Goal: Check status: Check status

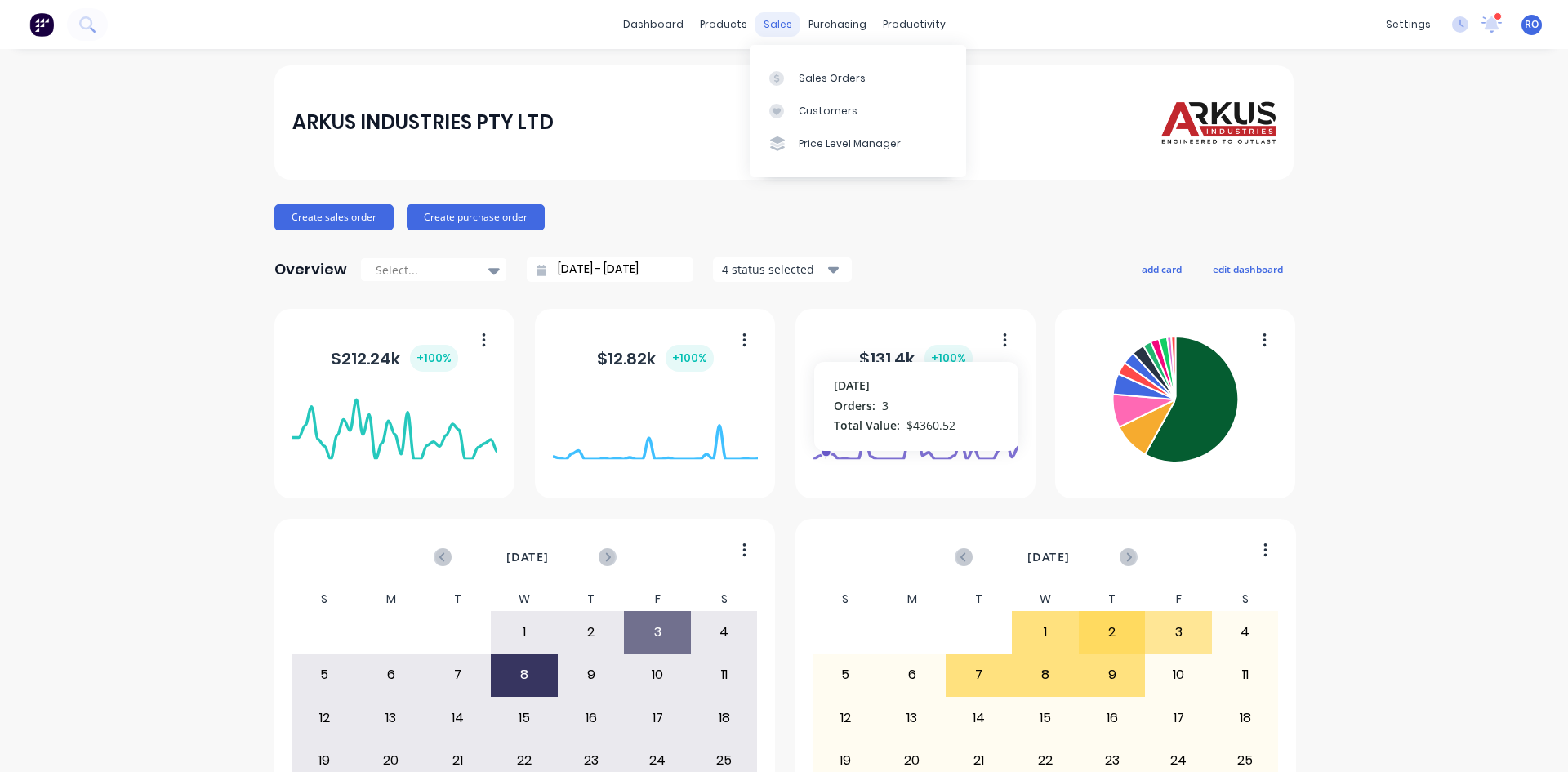
click at [772, 17] on div "sales" at bounding box center [778, 24] width 45 height 24
click at [814, 80] on div "Sales Orders" at bounding box center [832, 79] width 67 height 15
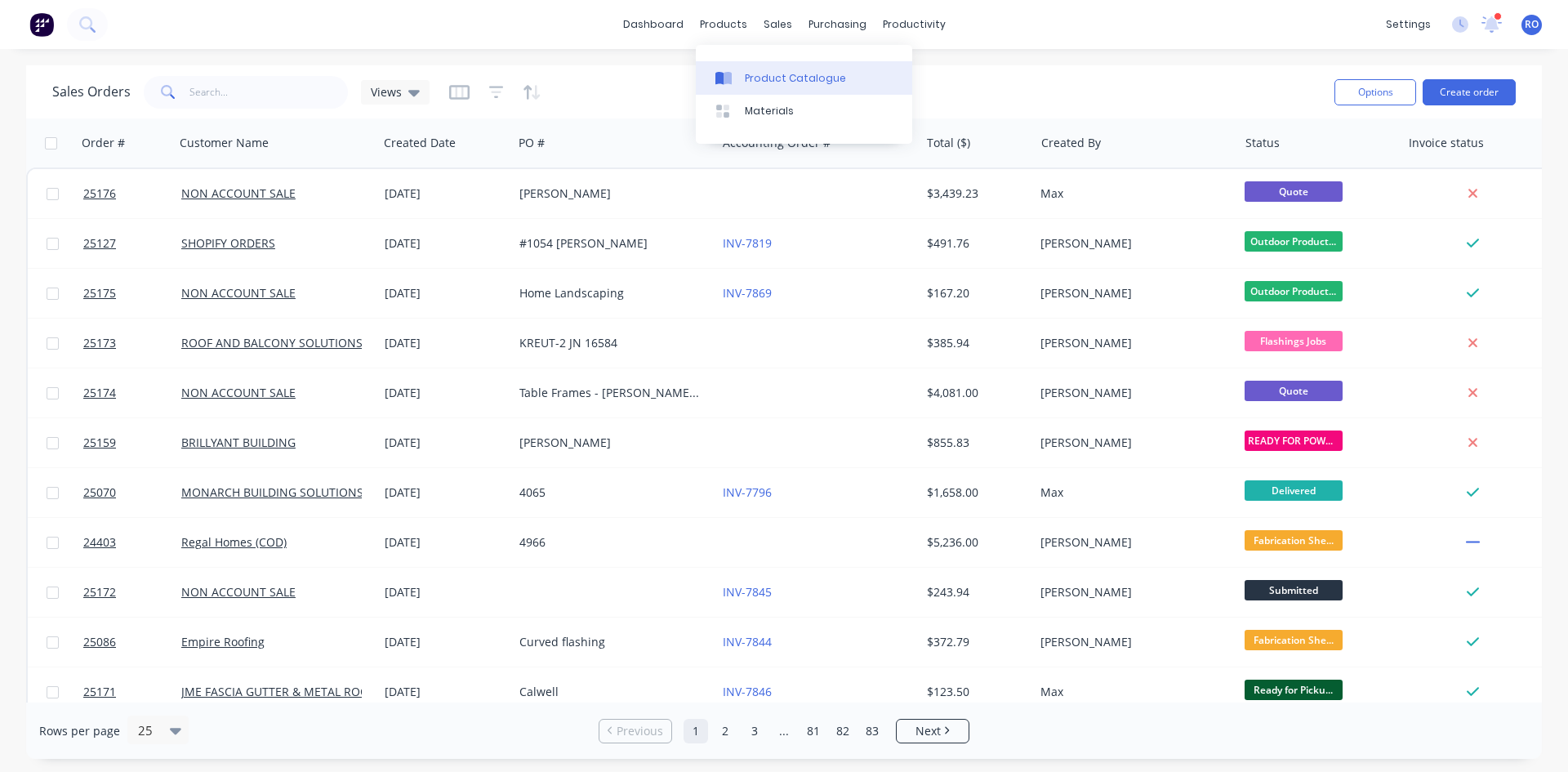
click at [745, 83] on div "Product Catalogue" at bounding box center [795, 79] width 101 height 15
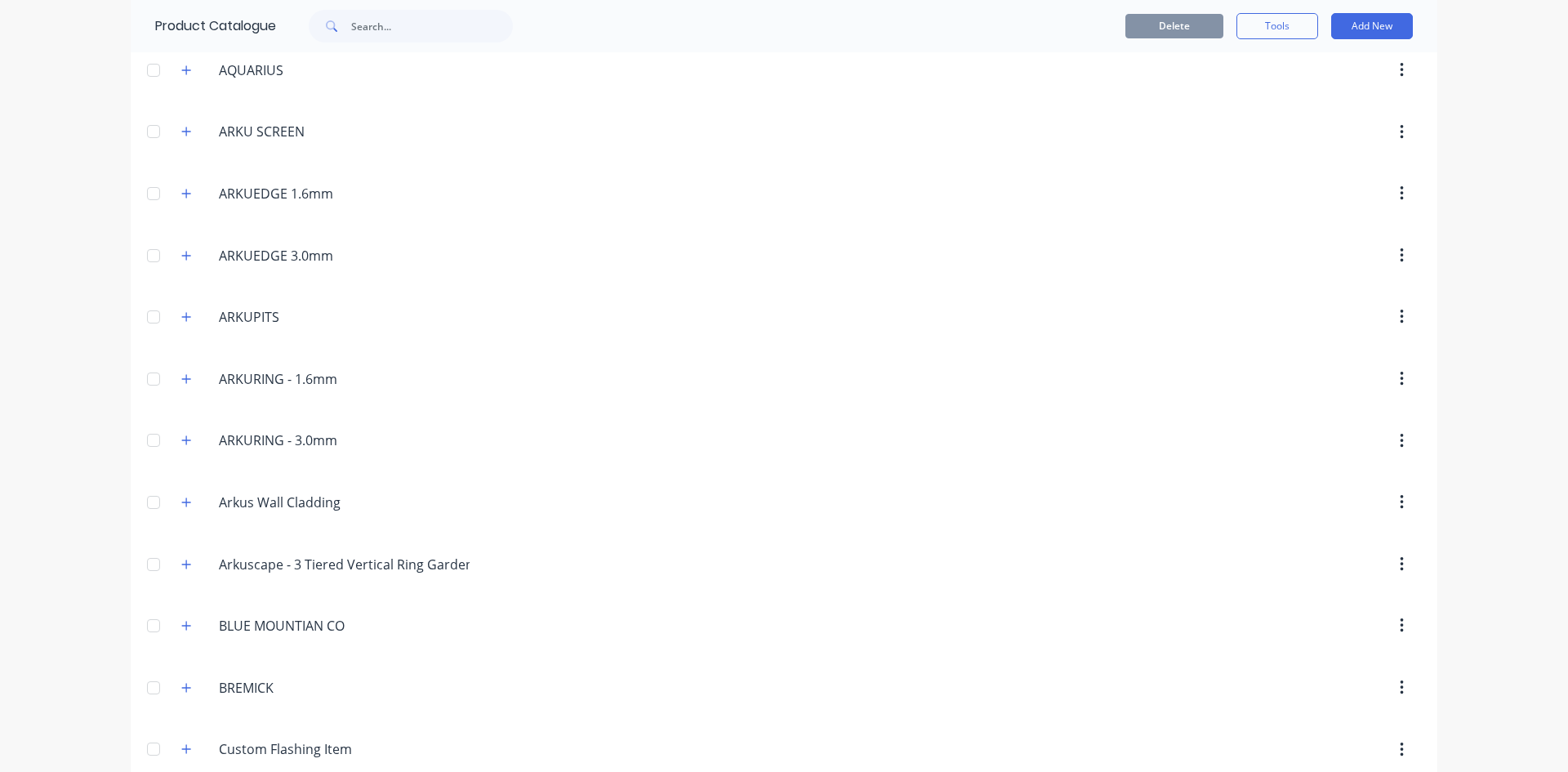
scroll to position [490, 0]
click at [343, 381] on input "ARKURING - 1.6mm" at bounding box center [315, 381] width 194 height 19
click at [219, 203] on input "ARKUEDGE 1.6mm" at bounding box center [315, 197] width 194 height 19
drag, startPoint x: 262, startPoint y: 195, endPoint x: 204, endPoint y: 194, distance: 58.0
click at [205, 194] on div "CORTEN.ARKUEDGE.1.6[PERSON_NAME] ARKUEDGE 1.6mm" at bounding box center [315, 197] width 220 height 21
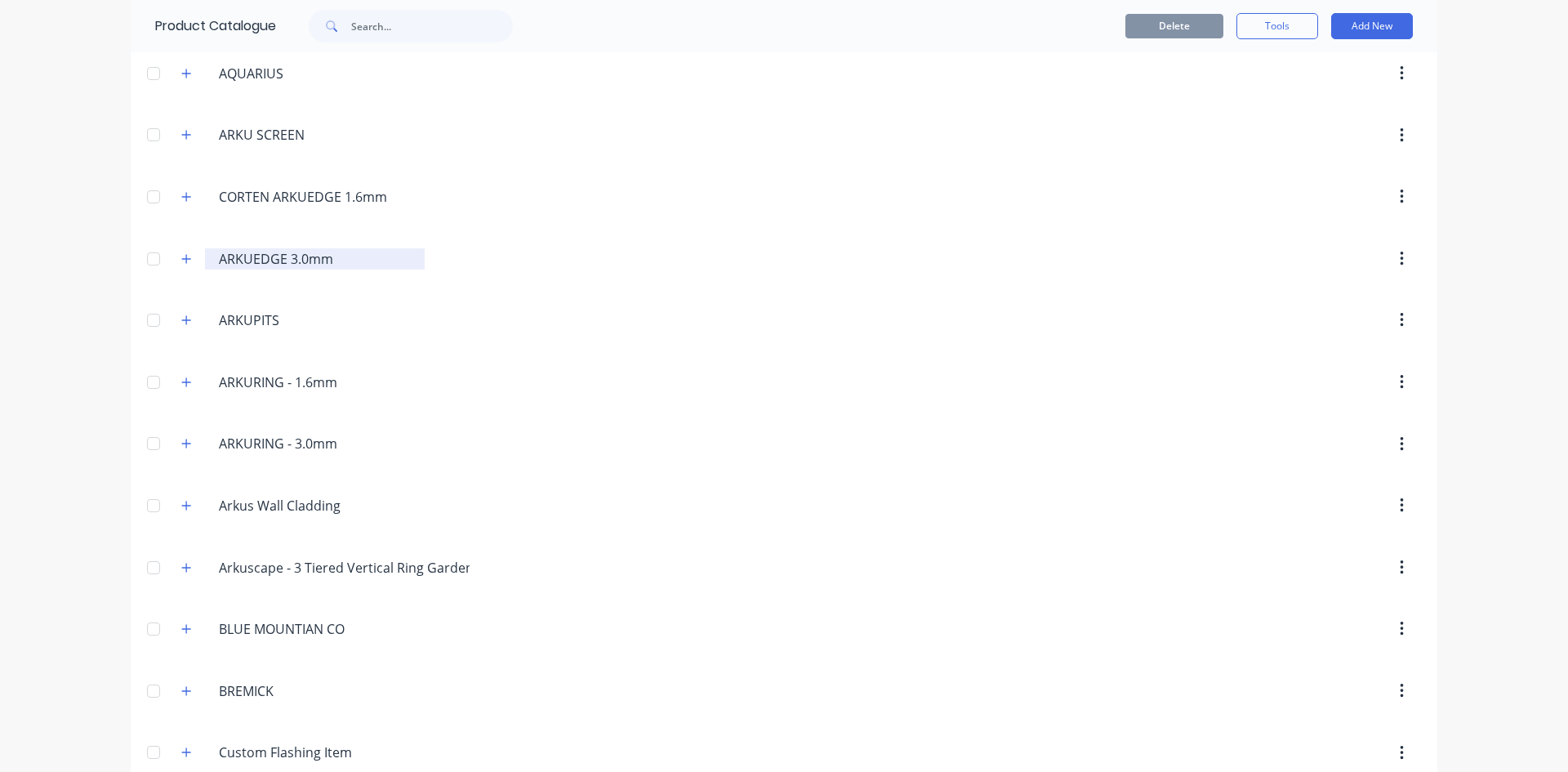
type input "CORTEN ARKUEDGE 1.6mm"
click at [223, 267] on input "ARKUEDGE 3.0mm" at bounding box center [315, 258] width 194 height 19
click at [219, 261] on input "ARKUEDGE 3.0mm" at bounding box center [315, 258] width 194 height 19
paste input "CORTEN"
type input "CORTEN ARKUEDGE 3.0mm"
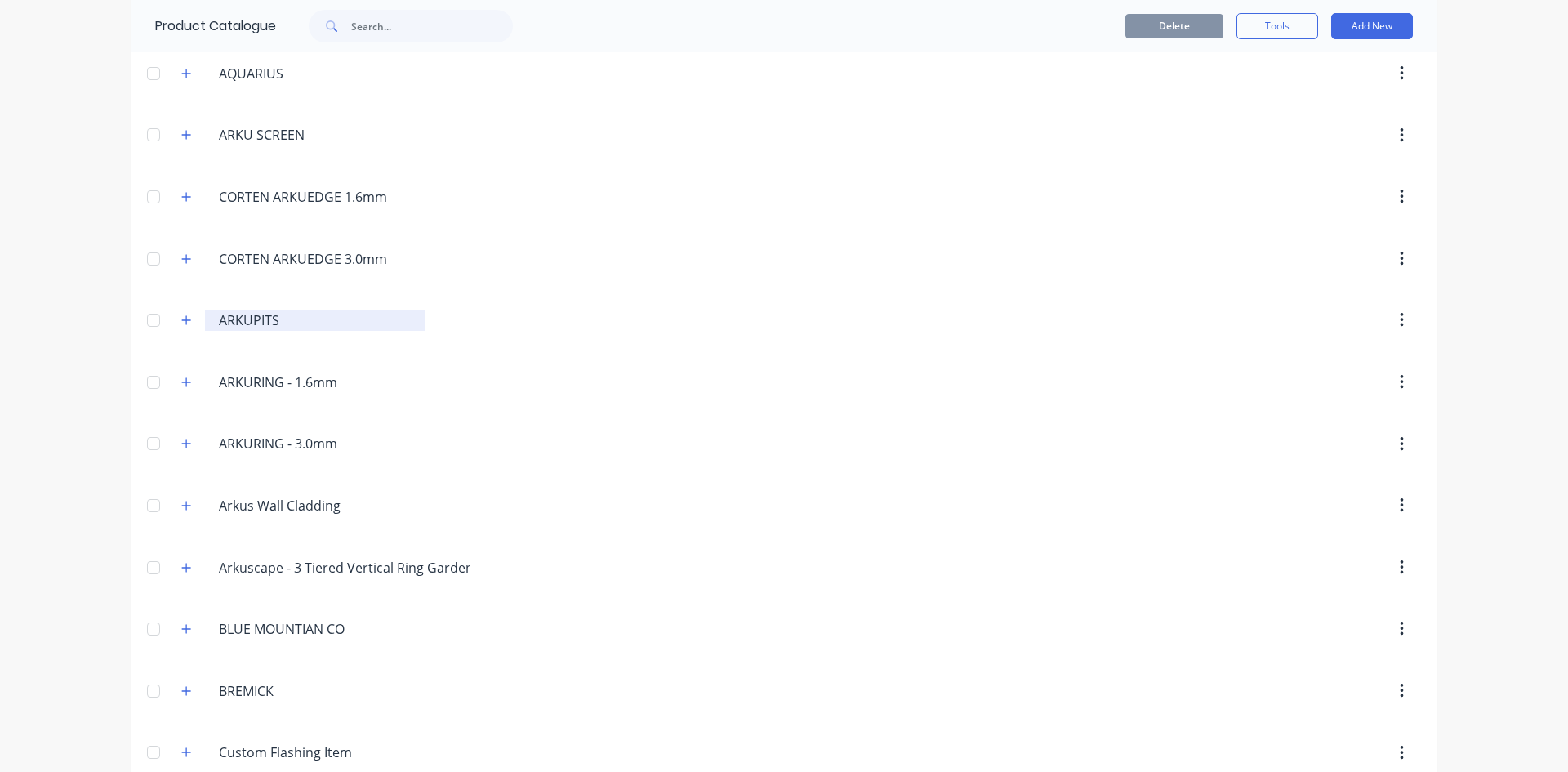
click at [219, 320] on input "ARKUPITS" at bounding box center [315, 319] width 194 height 19
paste input "CORTEN"
type input "CORTEN ARKUPITS"
click at [219, 383] on input "ARKURING - 1.6mm" at bounding box center [315, 381] width 194 height 19
paste input "CORTEN"
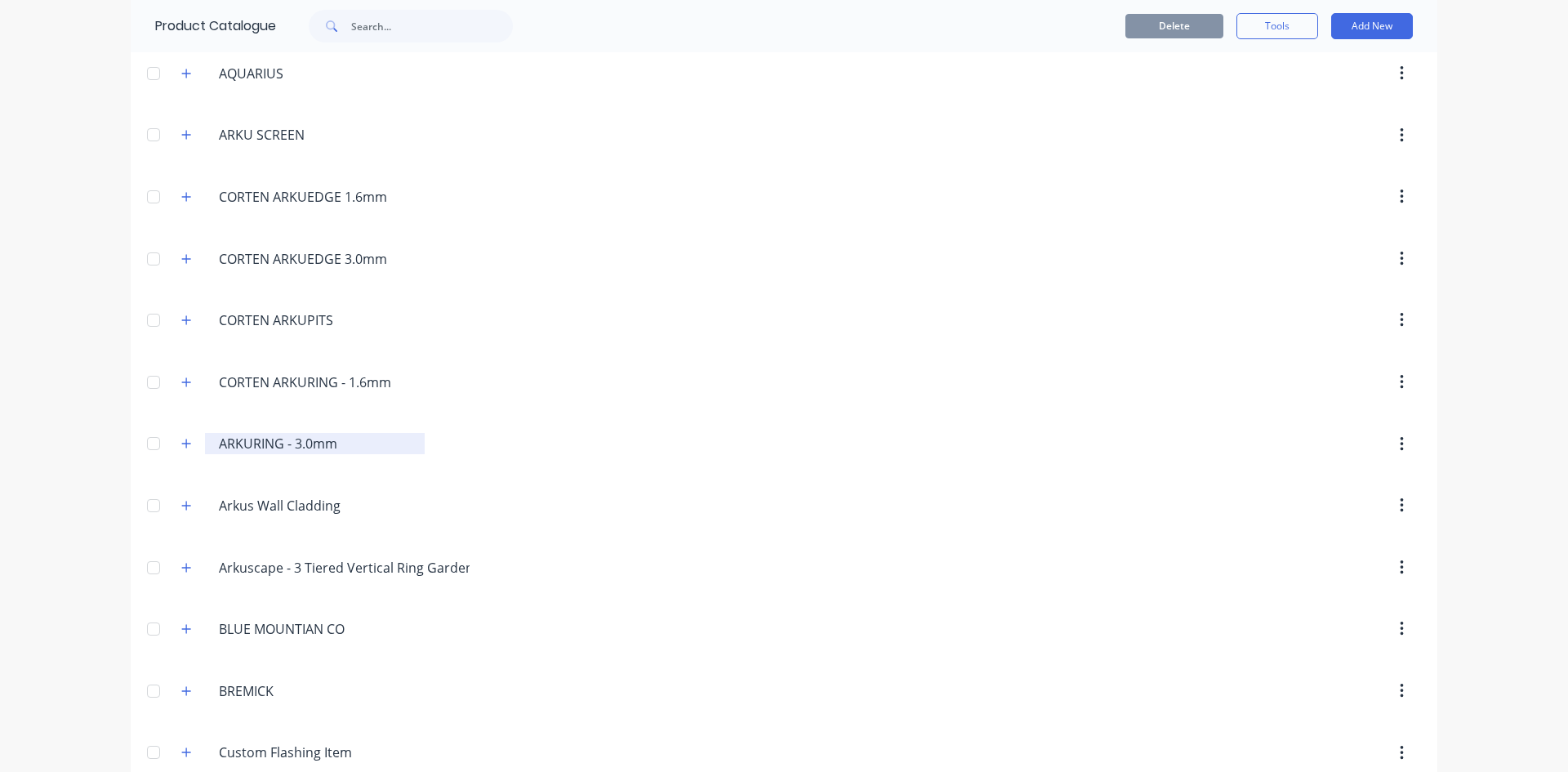
type input "CORTEN ARKURING - 1.6mm"
click at [219, 442] on input "ARKURING - 3.0mm" at bounding box center [315, 443] width 194 height 19
paste input "CORTEN"
type input "CORTEN ARKURING - 3.0mm"
click at [219, 508] on input "Arkus Wall Cladding" at bounding box center [315, 505] width 194 height 19
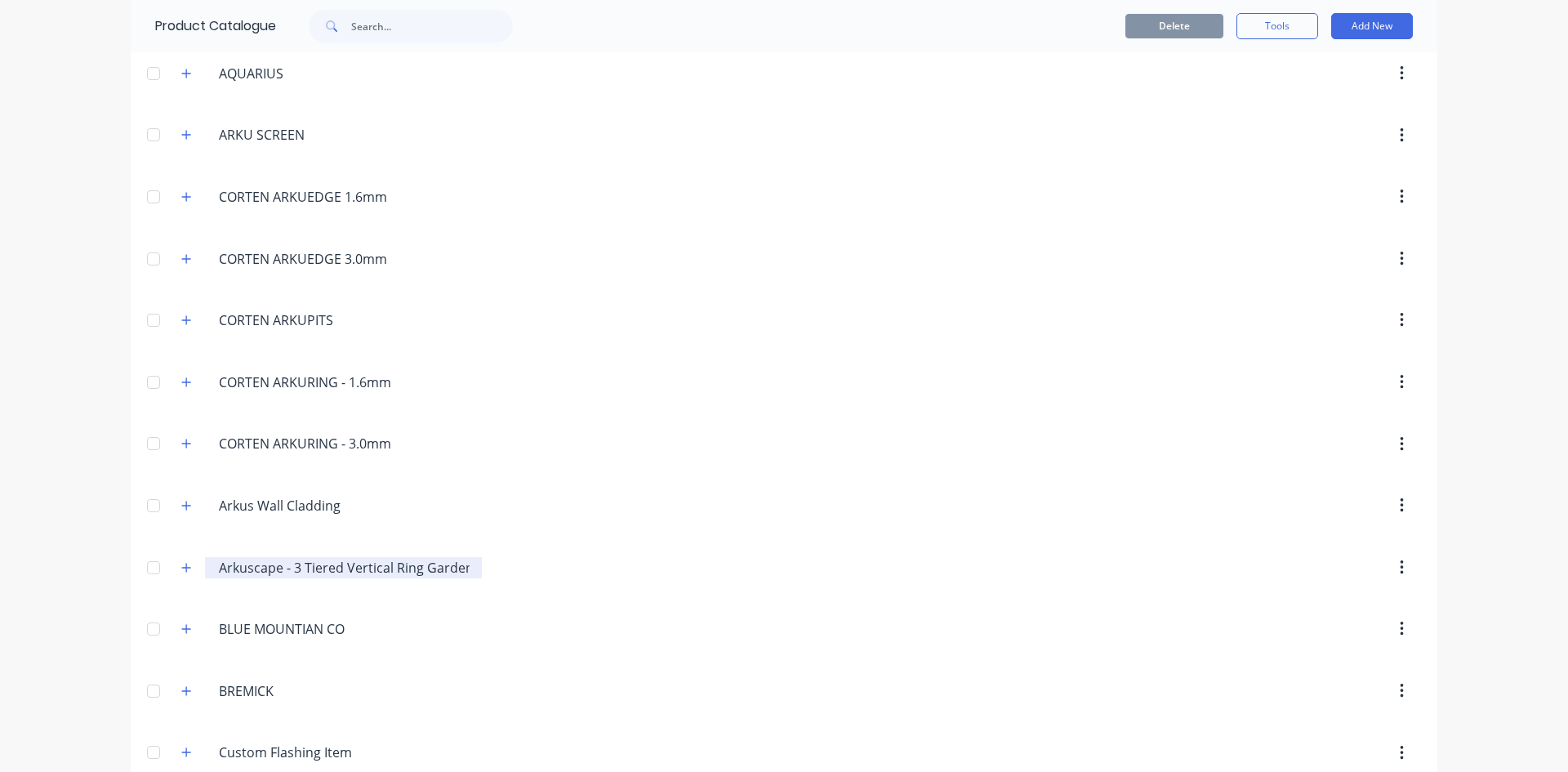
click at [210, 565] on div "Arkuscape.-.3.Tiered.Vertical.Ring.Garden Arkuscape - 3 Tiered Vertical Ring Ga…" at bounding box center [343, 567] width 276 height 21
paste input "CORTEN"
click at [219, 561] on input "Arkuscape - 3 Tiered Vertical Ring Garden" at bounding box center [344, 567] width 251 height 19
paste input "CORTEN"
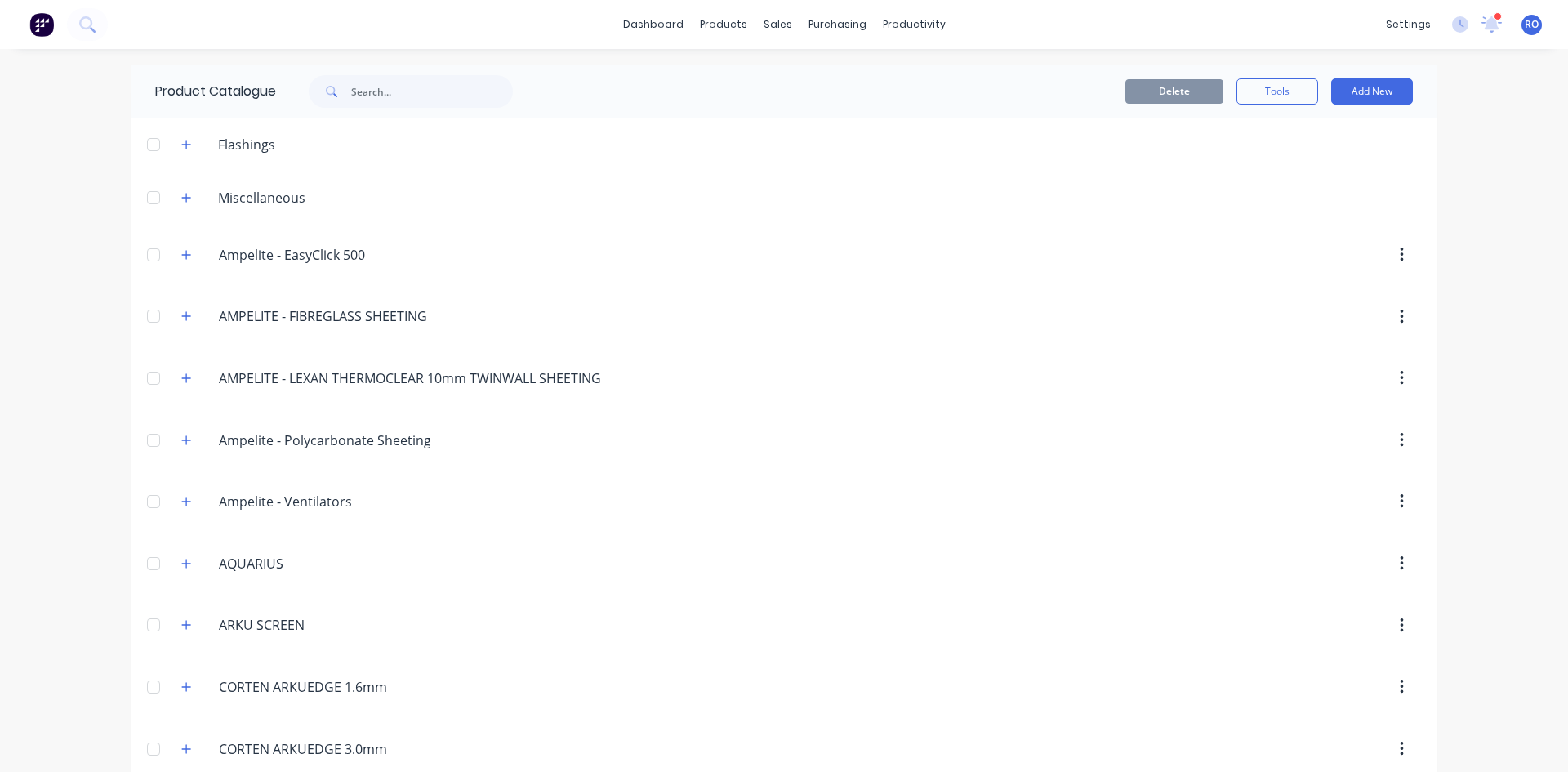
type input "CORTEN Arkuscape - 3 Tiered Vertical Ring Garden"
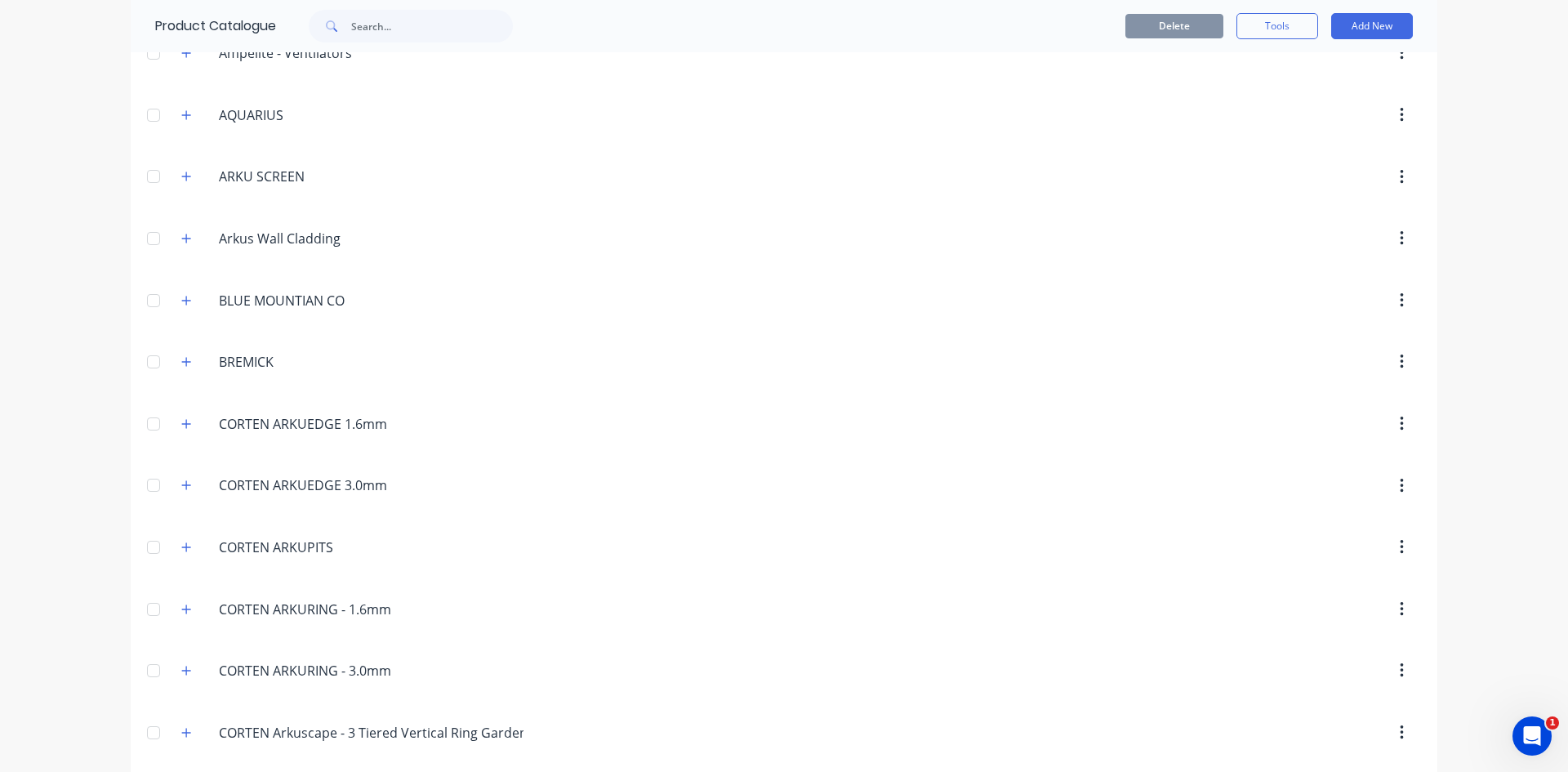
scroll to position [490, 0]
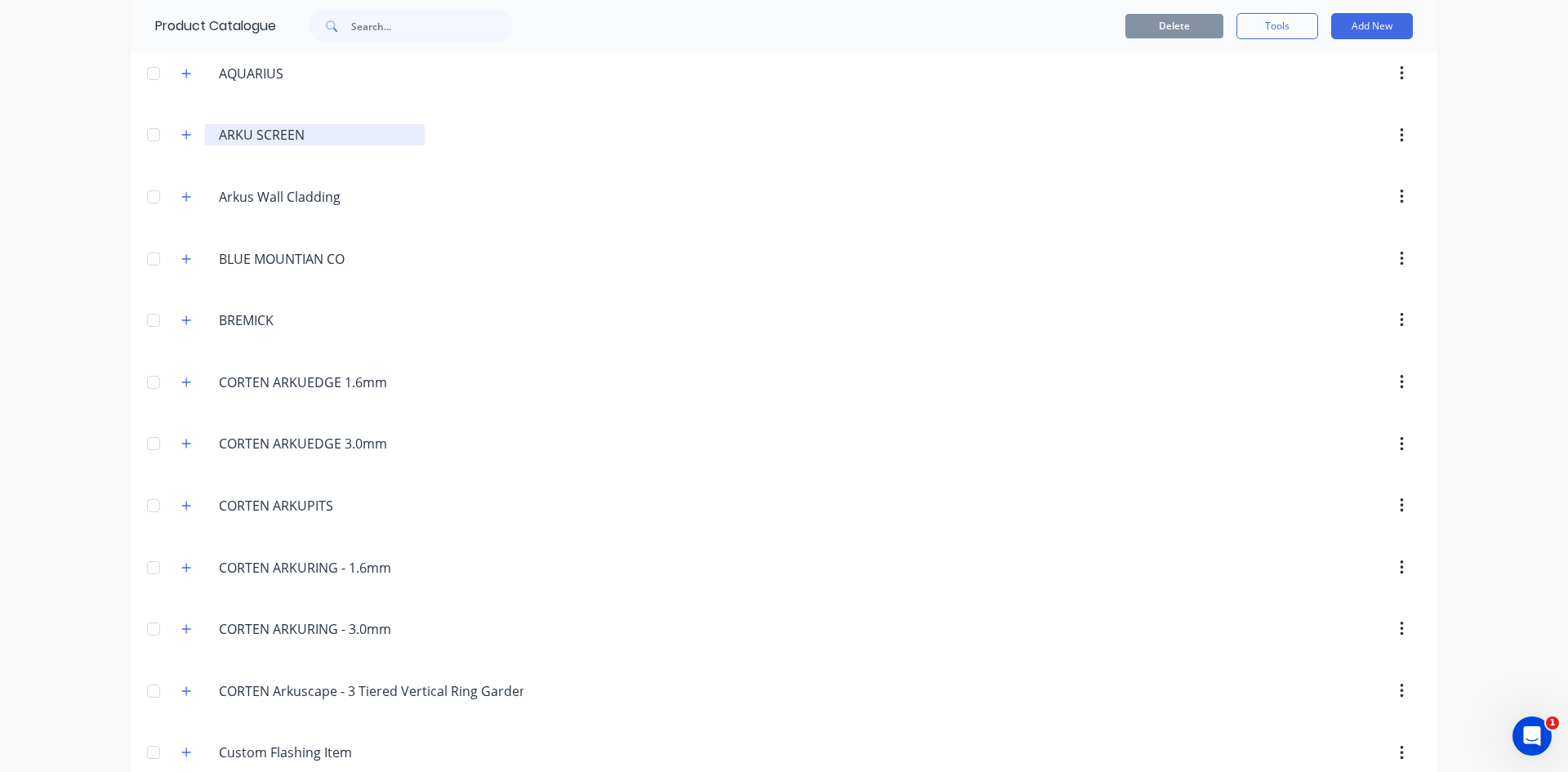
click at [210, 132] on div "ARKU.SCREEN ARKU SCREEN" at bounding box center [315, 135] width 220 height 21
click at [213, 133] on div "ARKU.SCREEN ARKU SCREEN" at bounding box center [315, 135] width 220 height 21
click at [219, 144] on input "ARKU SCREEN" at bounding box center [315, 135] width 194 height 19
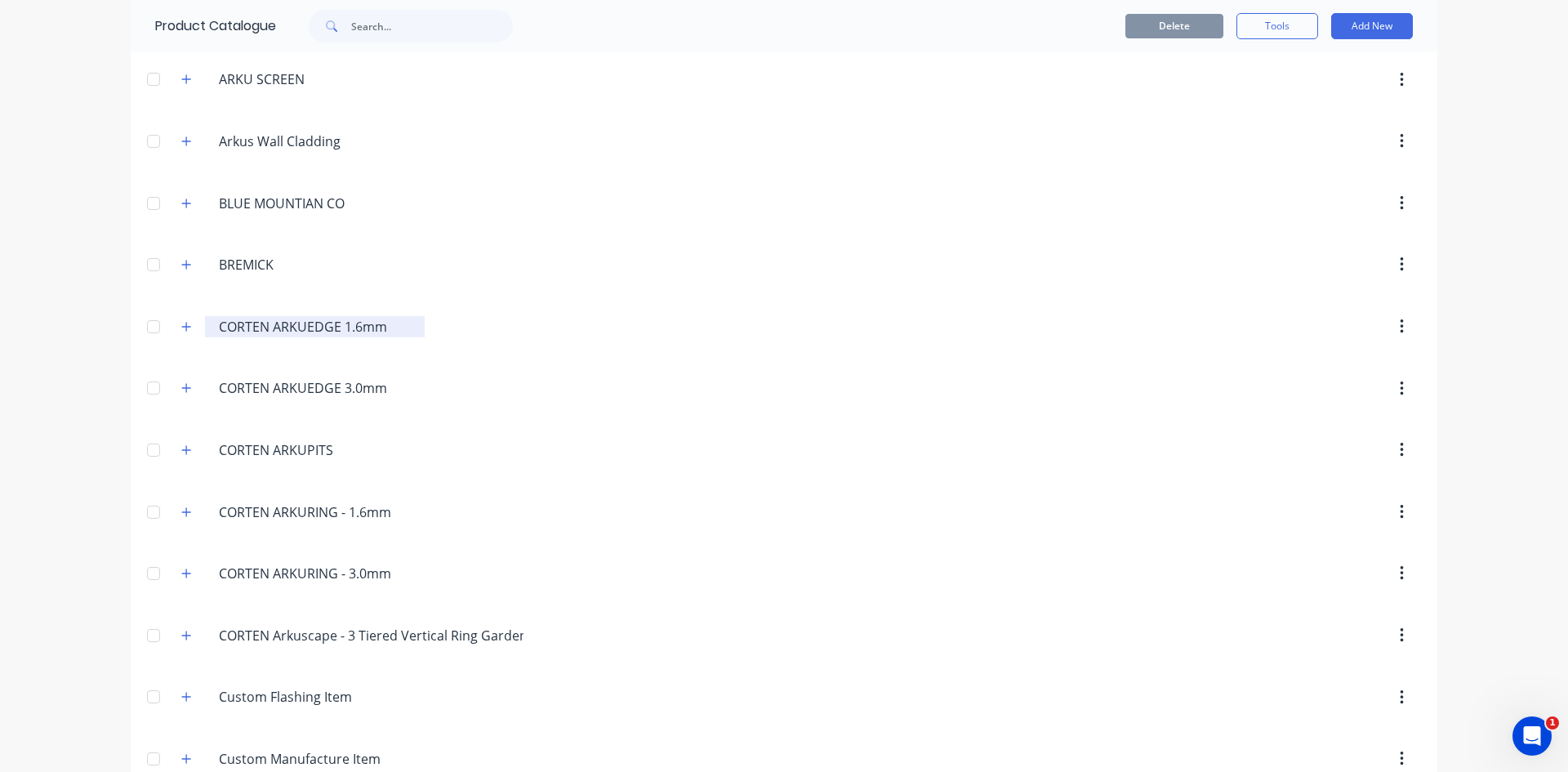
scroll to position [653, 0]
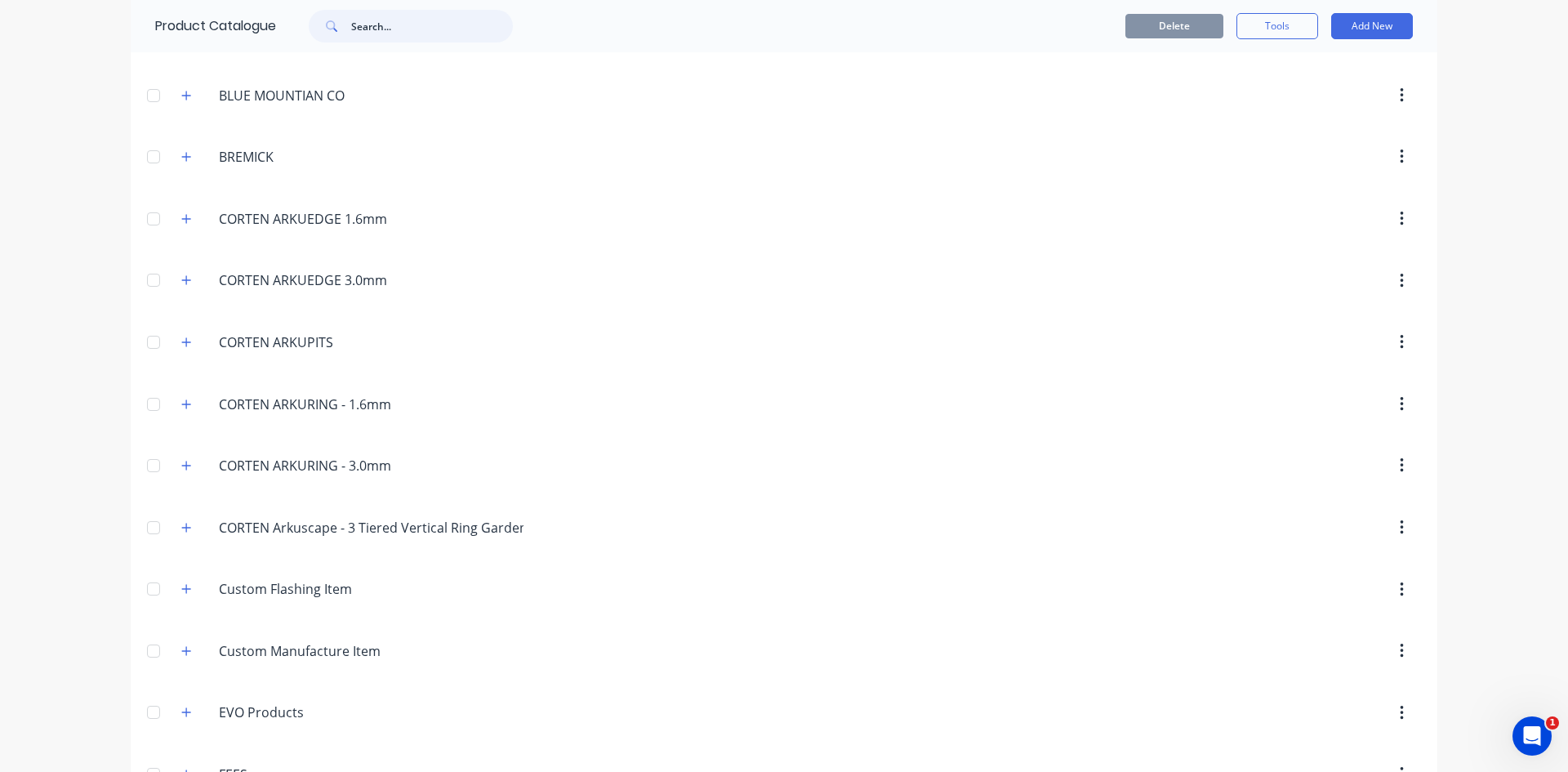
click at [372, 33] on input "text" at bounding box center [431, 26] width 161 height 32
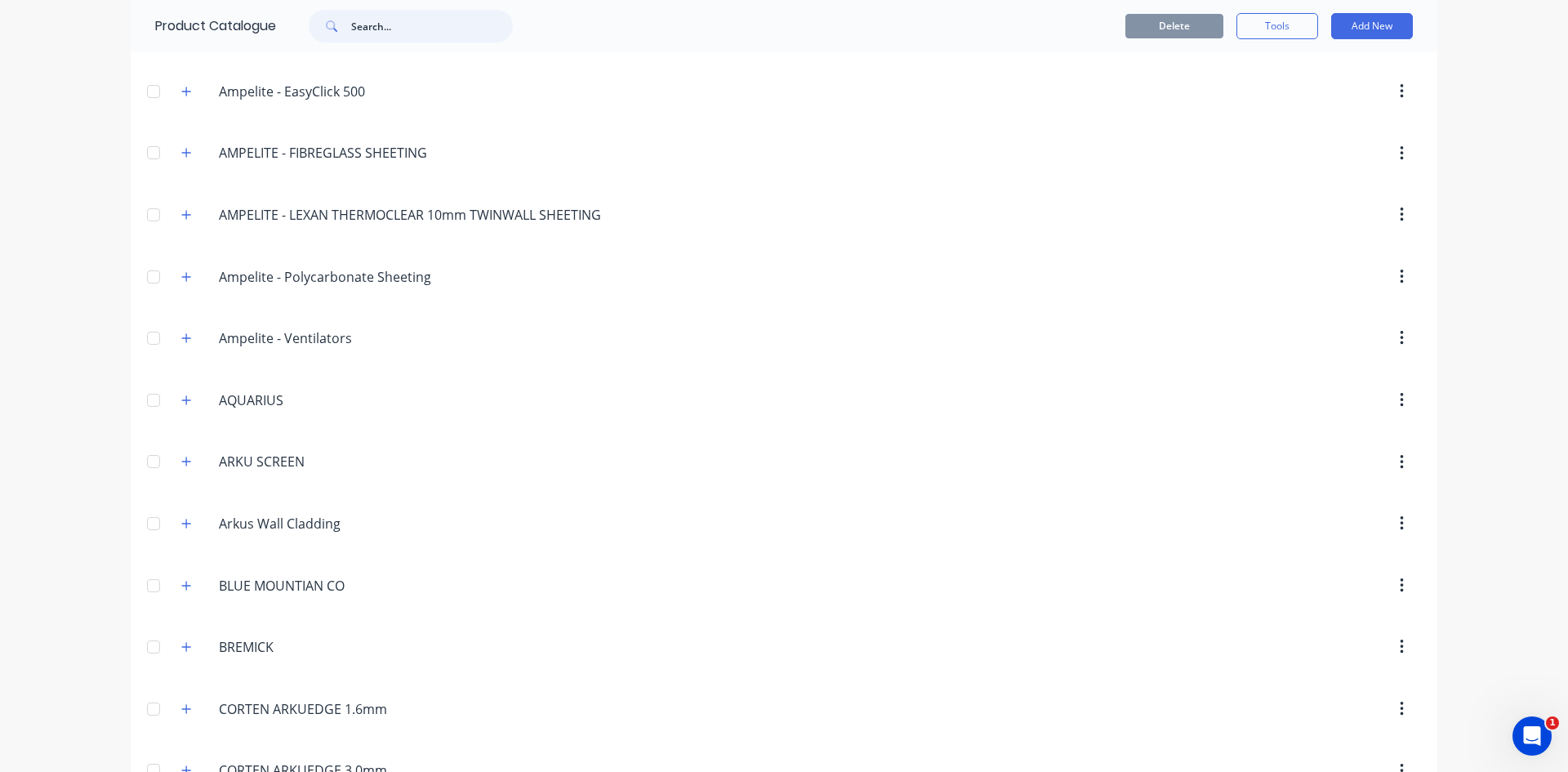
scroll to position [0, 0]
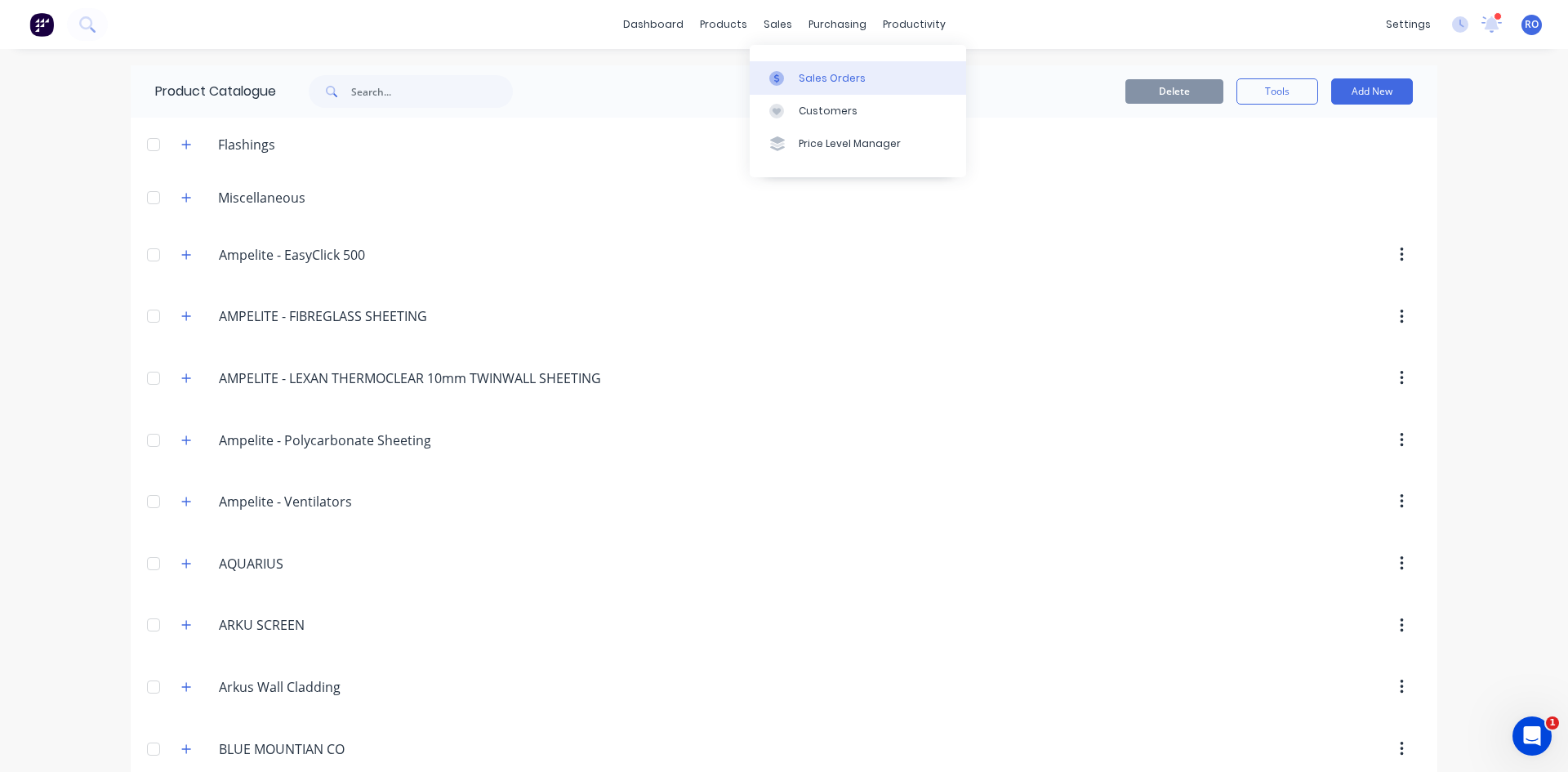
click at [803, 71] on div "Sales Orders" at bounding box center [832, 79] width 67 height 15
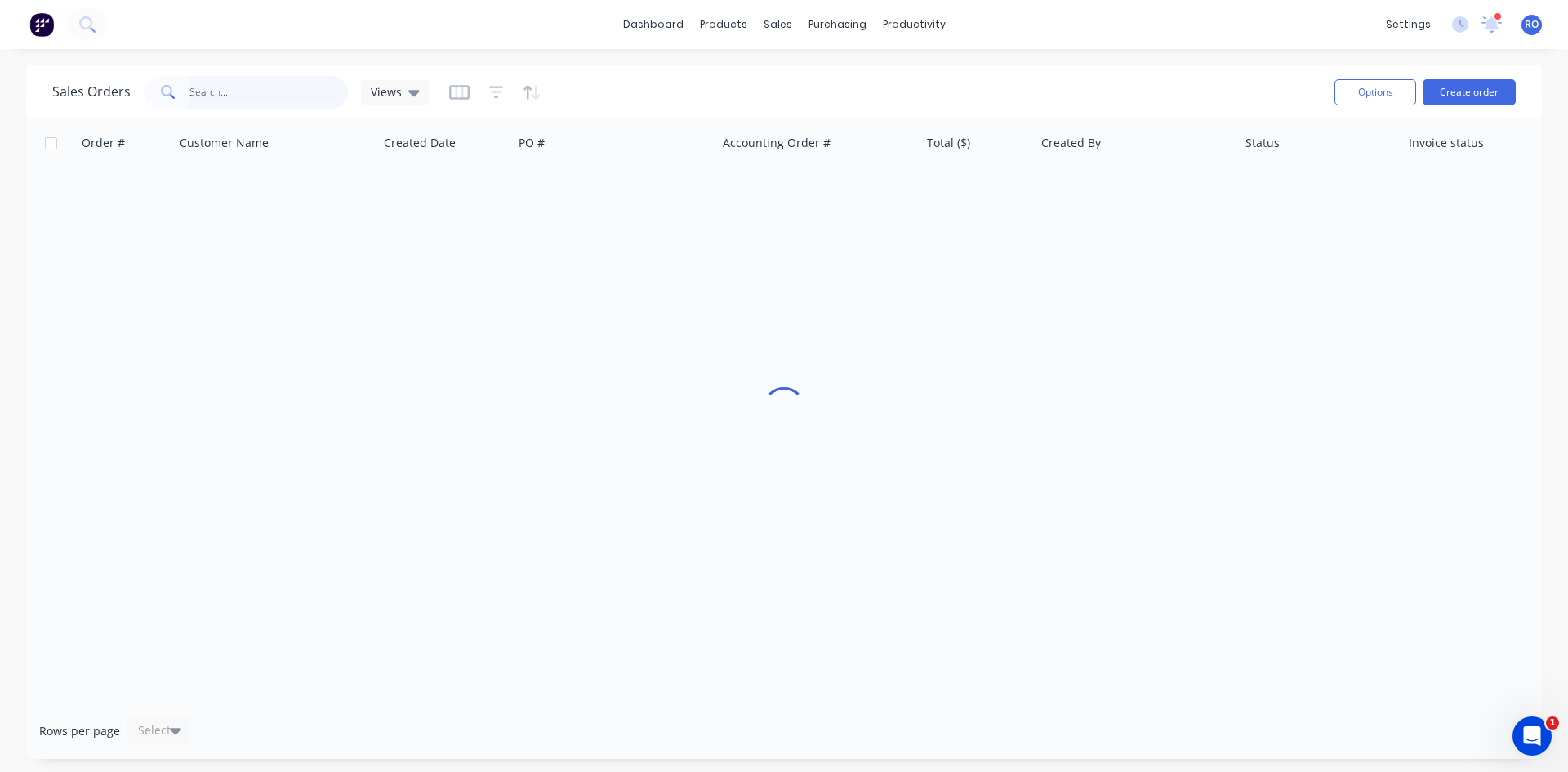
click at [291, 98] on input "text" at bounding box center [269, 92] width 160 height 32
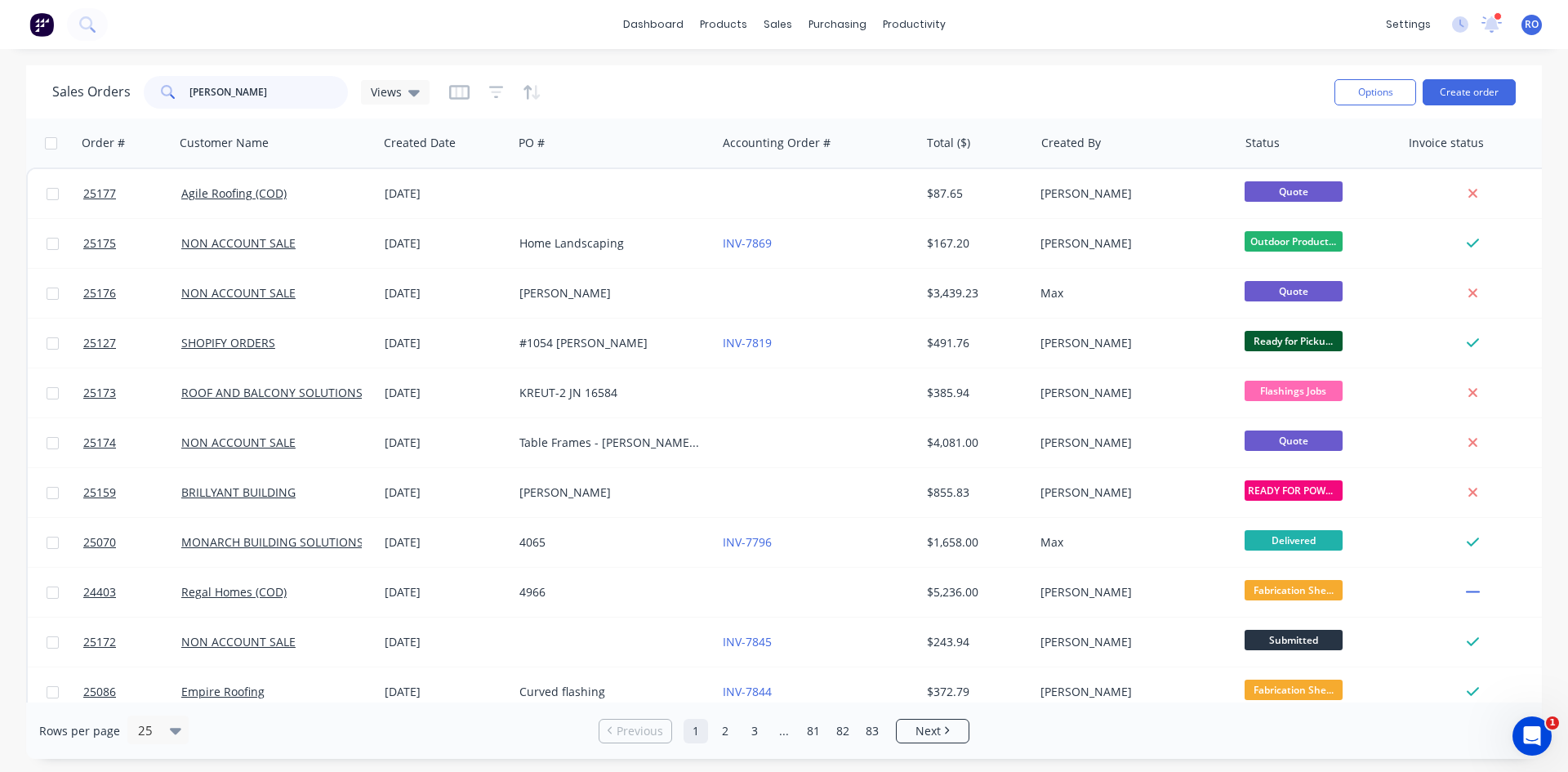
type input "Anthony Beer"
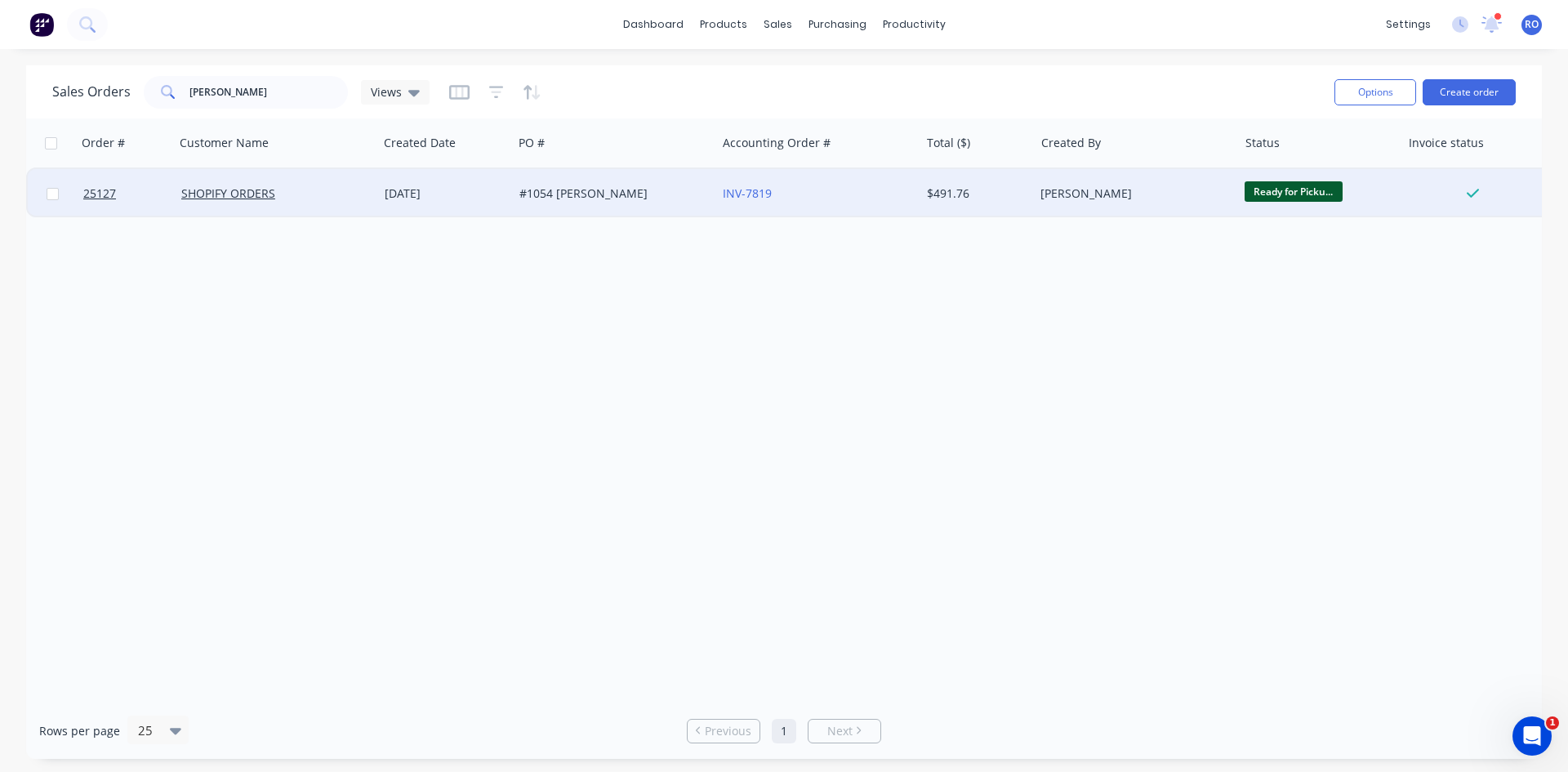
click at [480, 202] on div "[DATE]" at bounding box center [444, 193] width 135 height 49
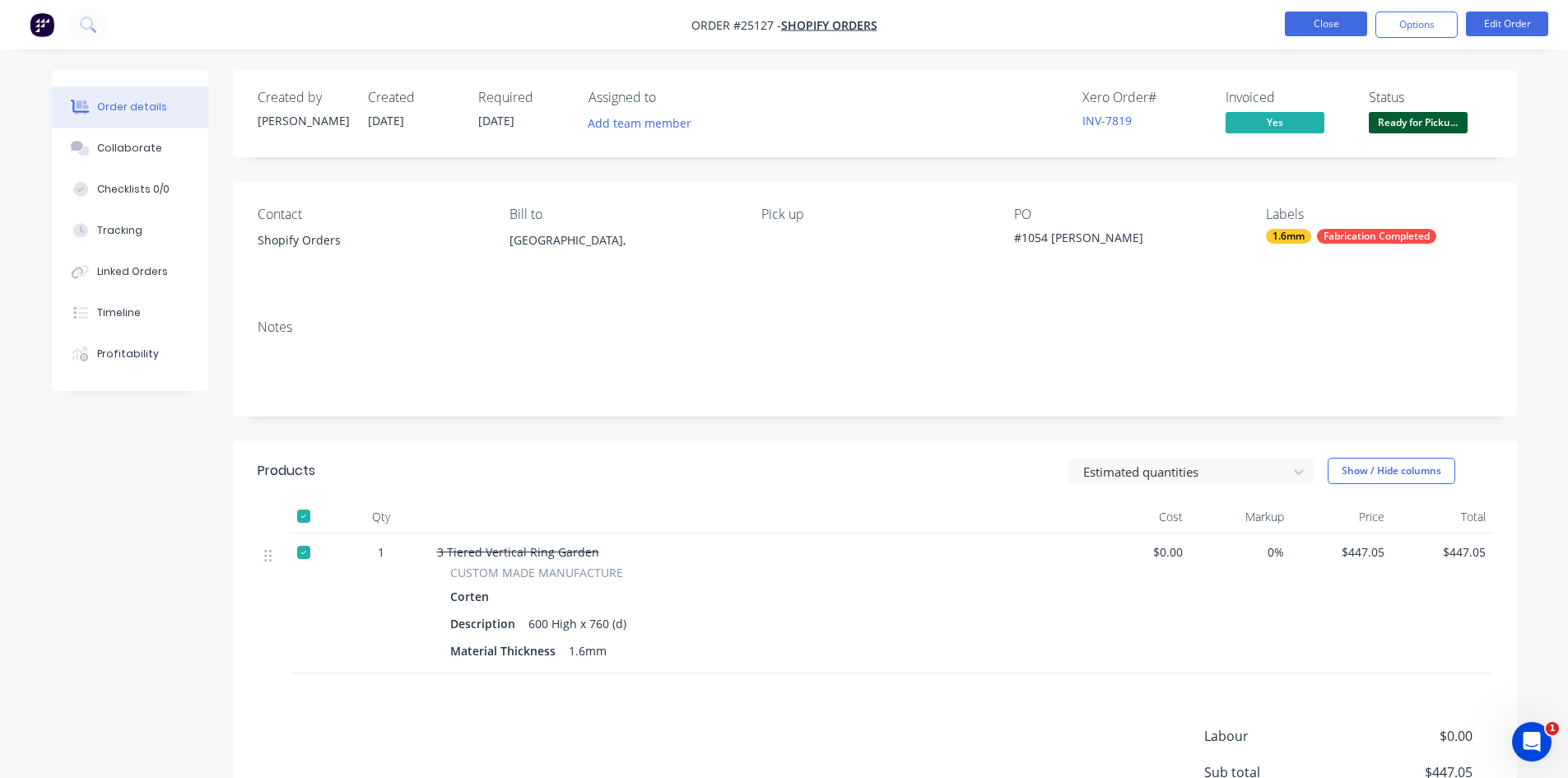
click at [1332, 21] on button "Close" at bounding box center [1327, 23] width 82 height 24
click at [1318, 27] on button "Close" at bounding box center [1327, 23] width 82 height 24
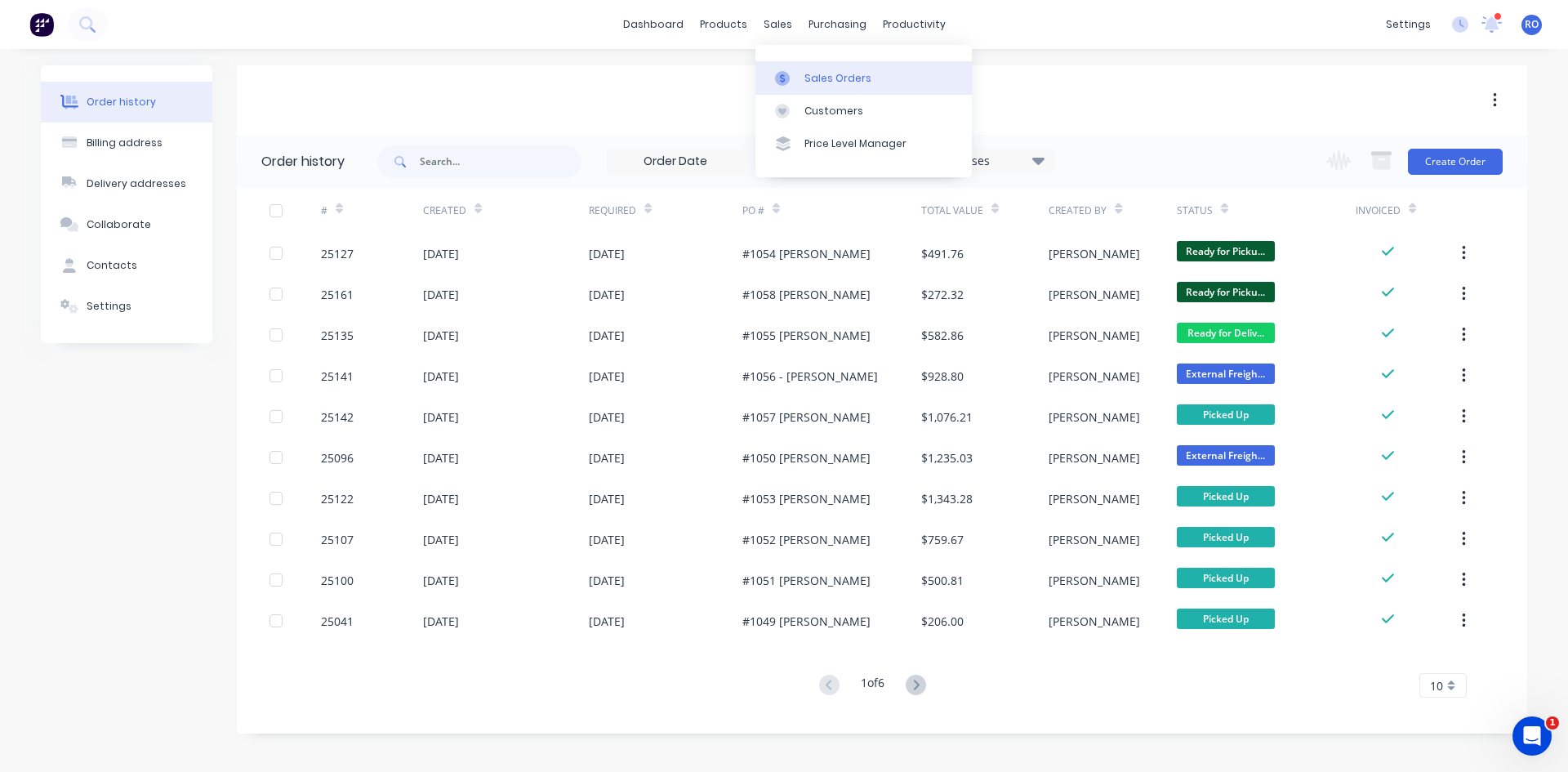
click at [822, 80] on div "Sales Orders" at bounding box center [838, 79] width 67 height 15
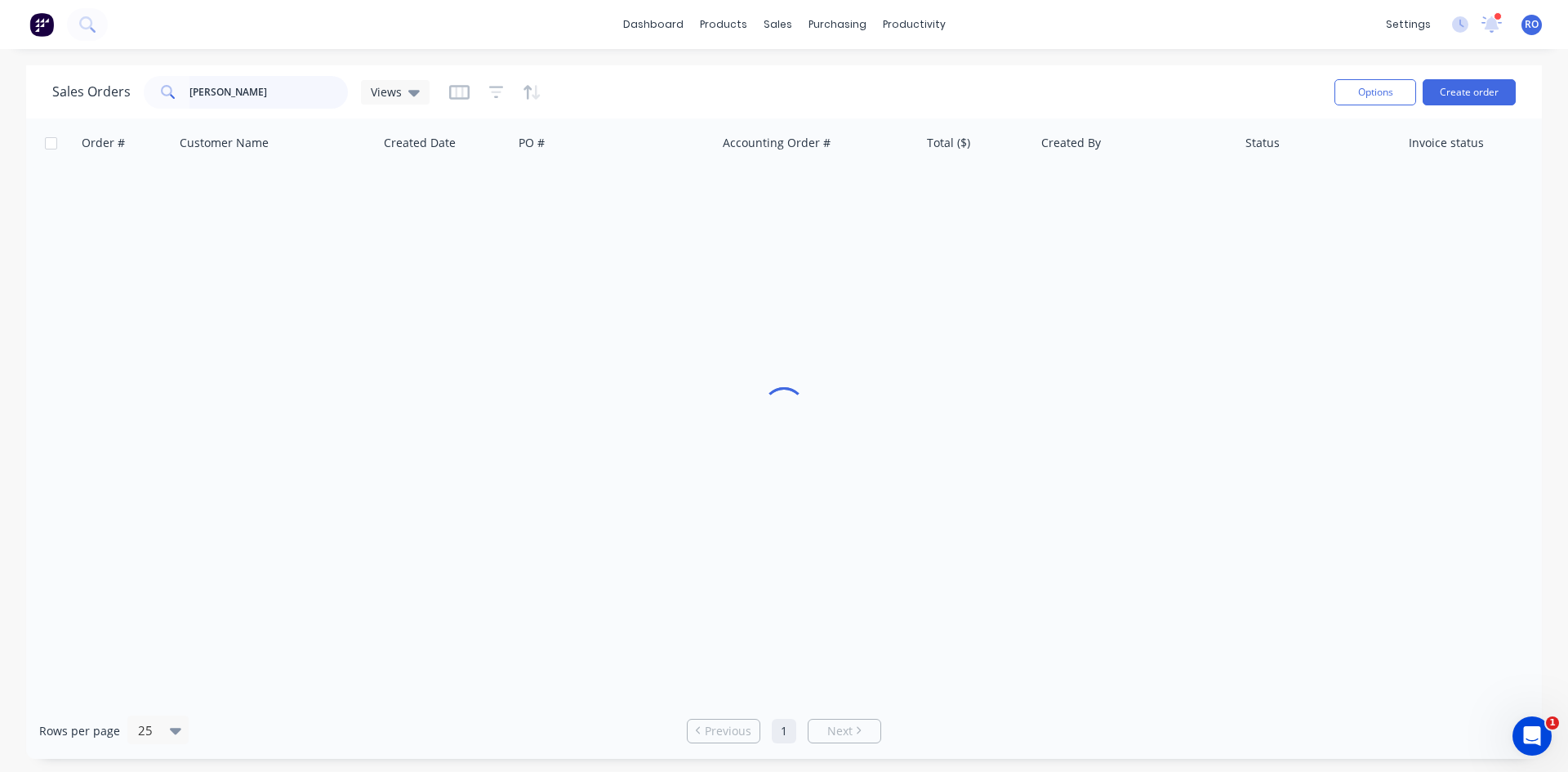
drag, startPoint x: 241, startPoint y: 96, endPoint x: -155, endPoint y: 106, distance: 396.1
click at [0, 106] on html "dashboard products sales purchasing productivity dashboard products Product Cat…" at bounding box center [784, 386] width 1568 height 772
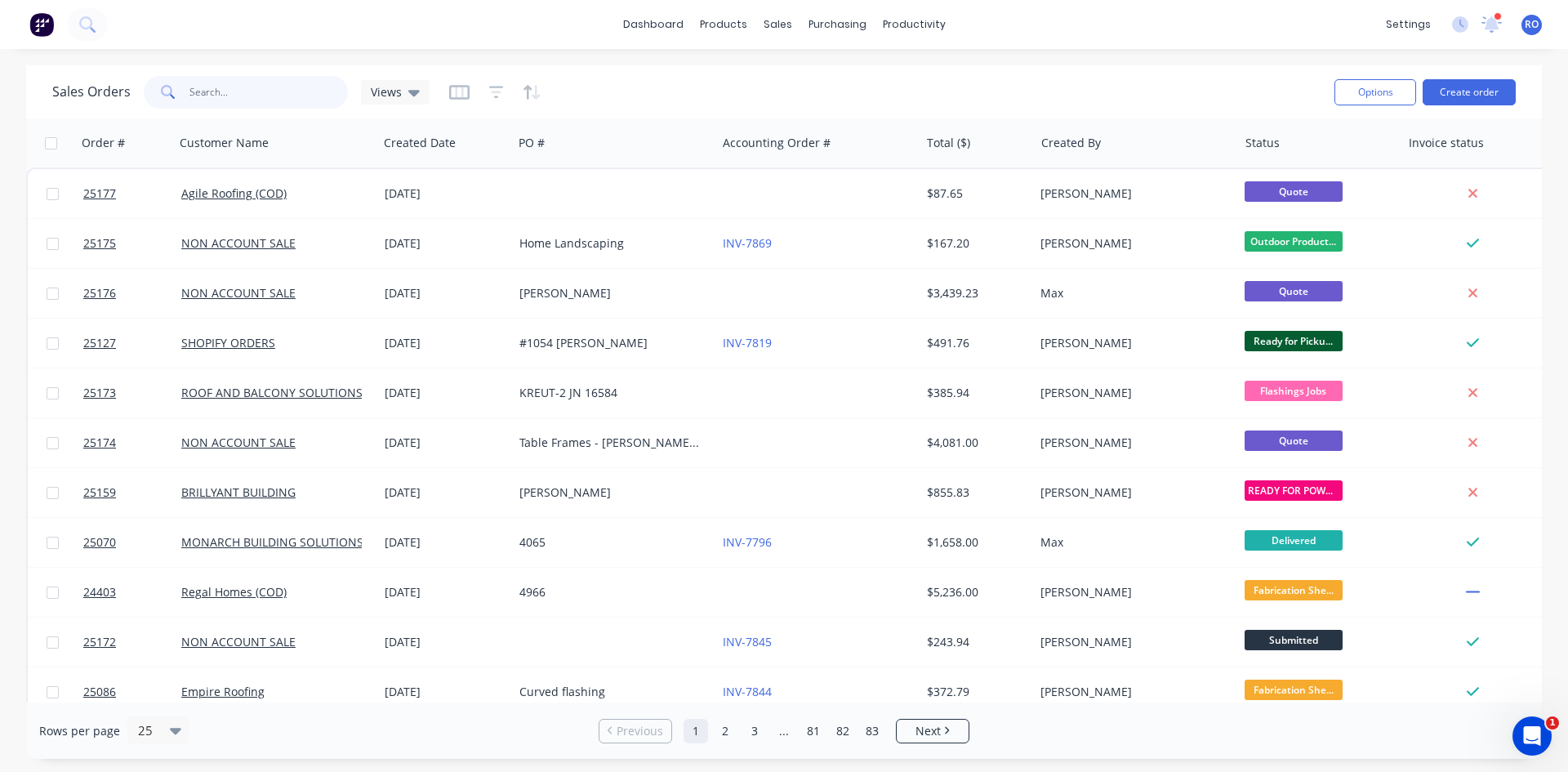
click at [276, 97] on input "text" at bounding box center [269, 92] width 160 height 32
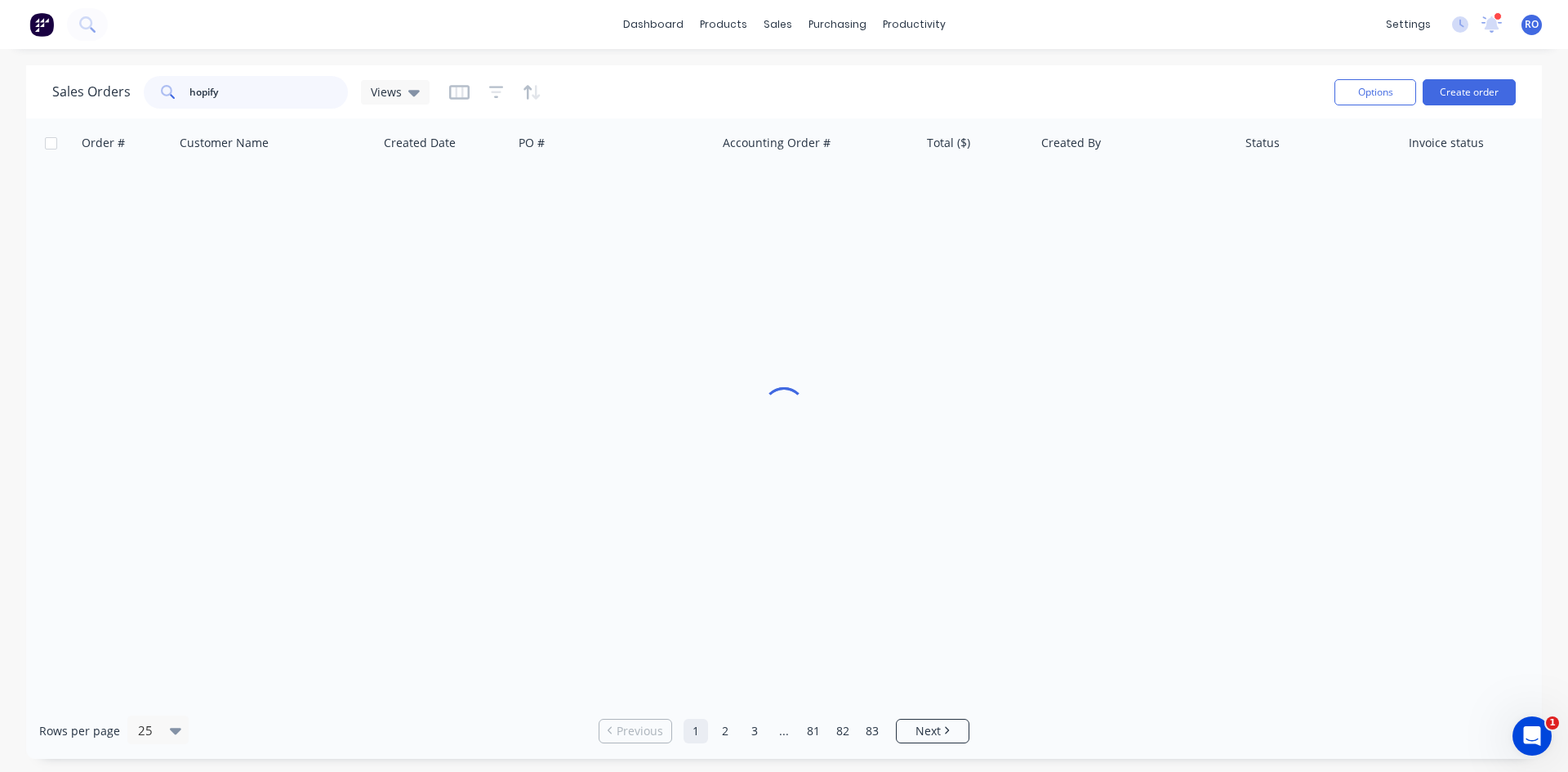
drag, startPoint x: 270, startPoint y: 92, endPoint x: 66, endPoint y: 108, distance: 204.6
click at [66, 107] on div "Sales Orders hopify Views" at bounding box center [240, 92] width 378 height 32
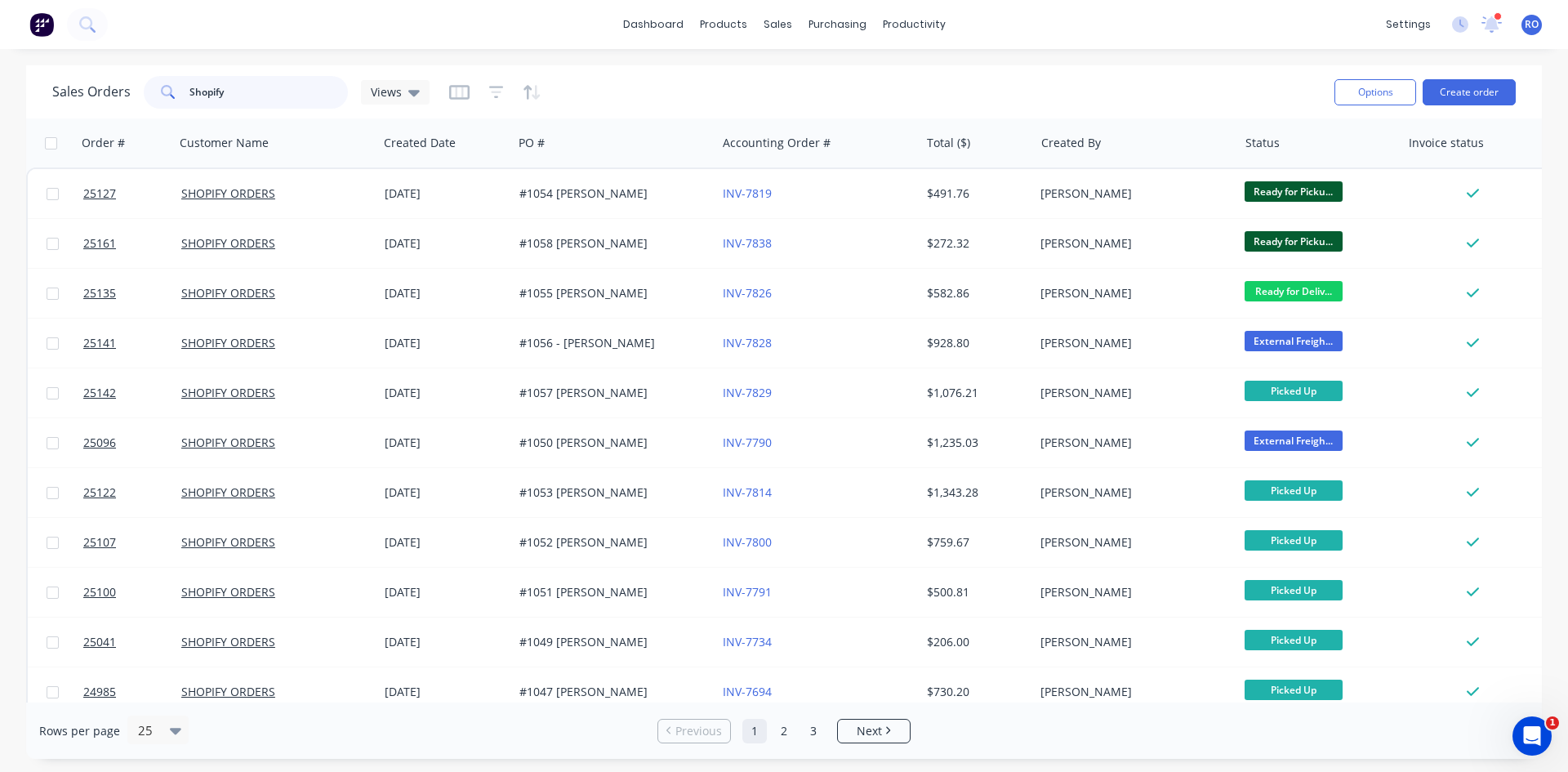
type input "Shopify"
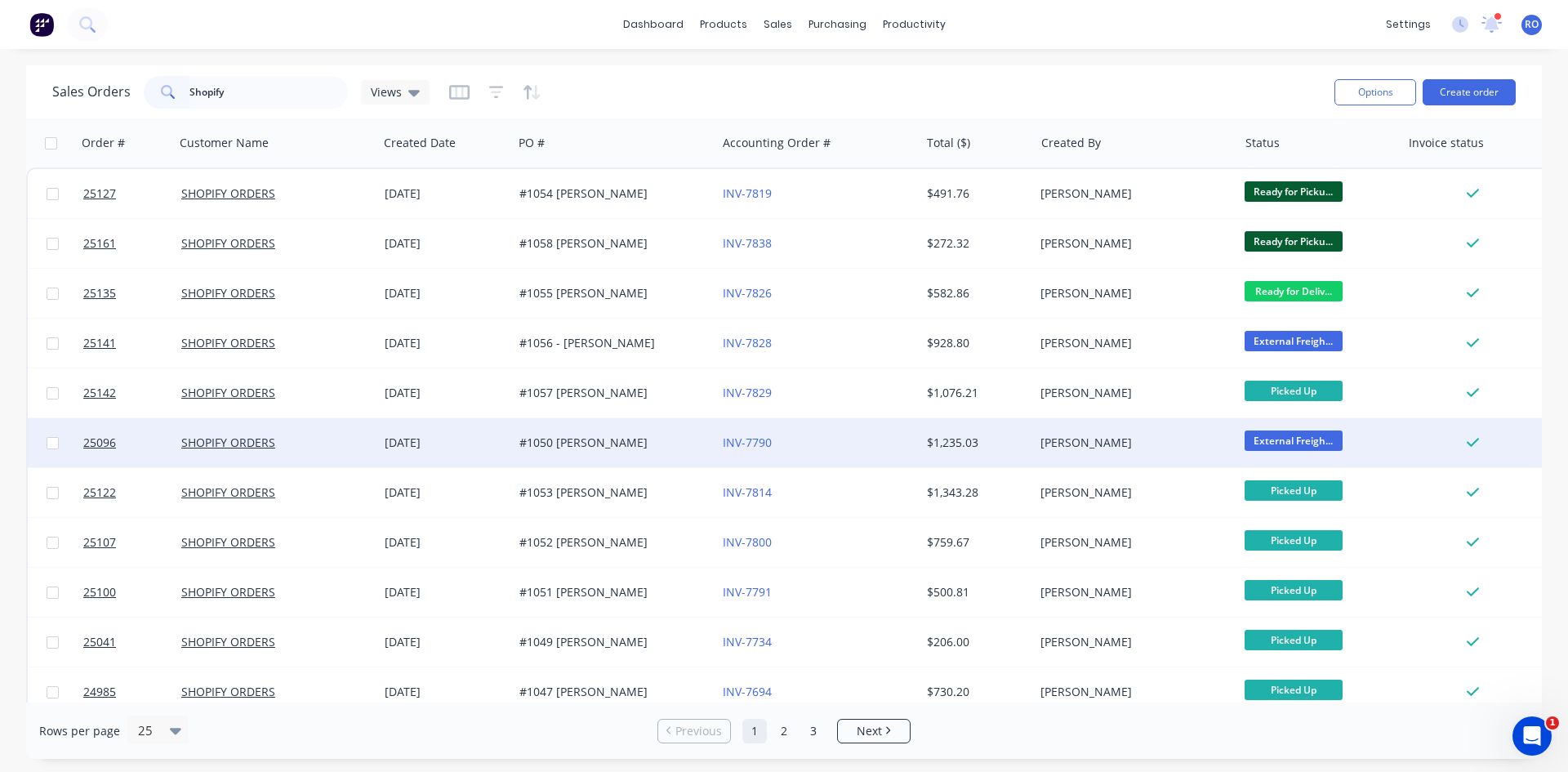
click at [1382, 432] on div "External Freigh..." at bounding box center [1315, 443] width 142 height 24
click at [1227, 446] on div "[PERSON_NAME]" at bounding box center [1135, 443] width 190 height 17
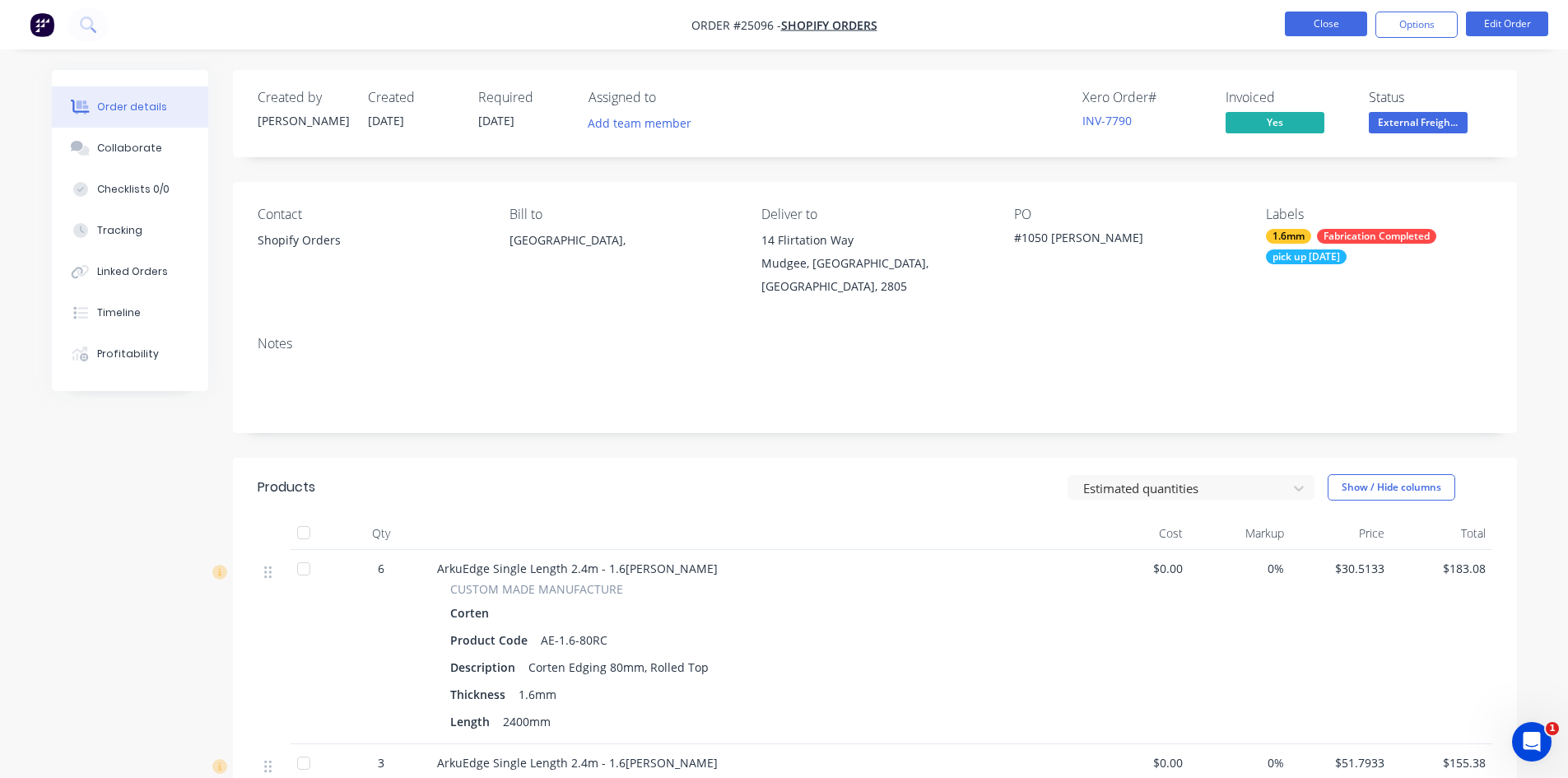
click at [1360, 23] on button "Close" at bounding box center [1327, 23] width 82 height 24
